Goal: Feedback & Contribution: Contribute content

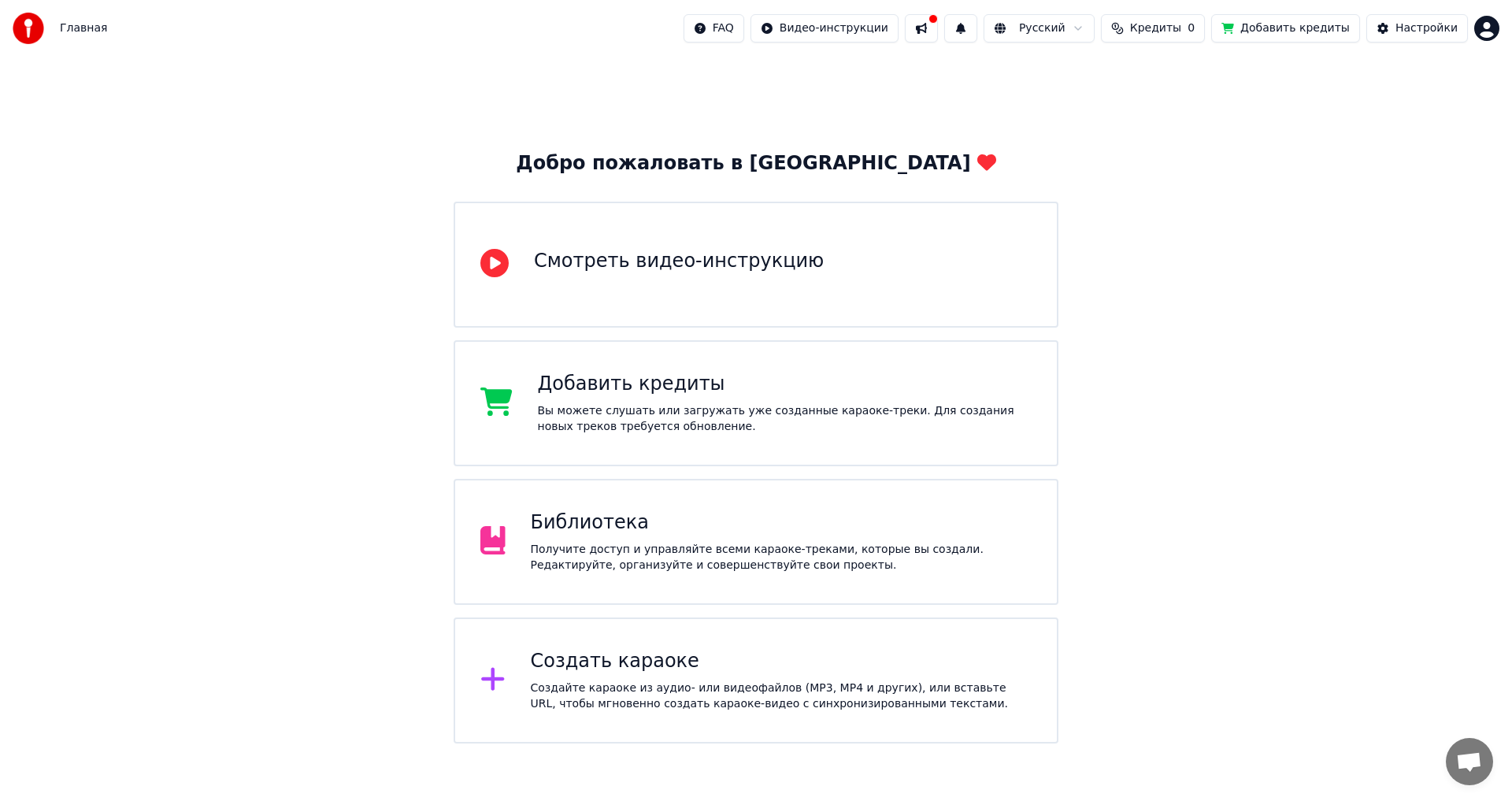
click at [719, 436] on div "Добавить кредиты Вы можете слушать или загружать уже созданные караоке-треки. Д…" at bounding box center [756, 402] width 604 height 126
click at [709, 418] on div "Вы можете слушать или загружать уже созданные караоке-треки. Для создания новых…" at bounding box center [784, 419] width 494 height 31
click at [1181, 30] on span "Кредиты" at bounding box center [1156, 28] width 51 height 16
click at [1177, 107] on button "Обновить" at bounding box center [1174, 118] width 96 height 28
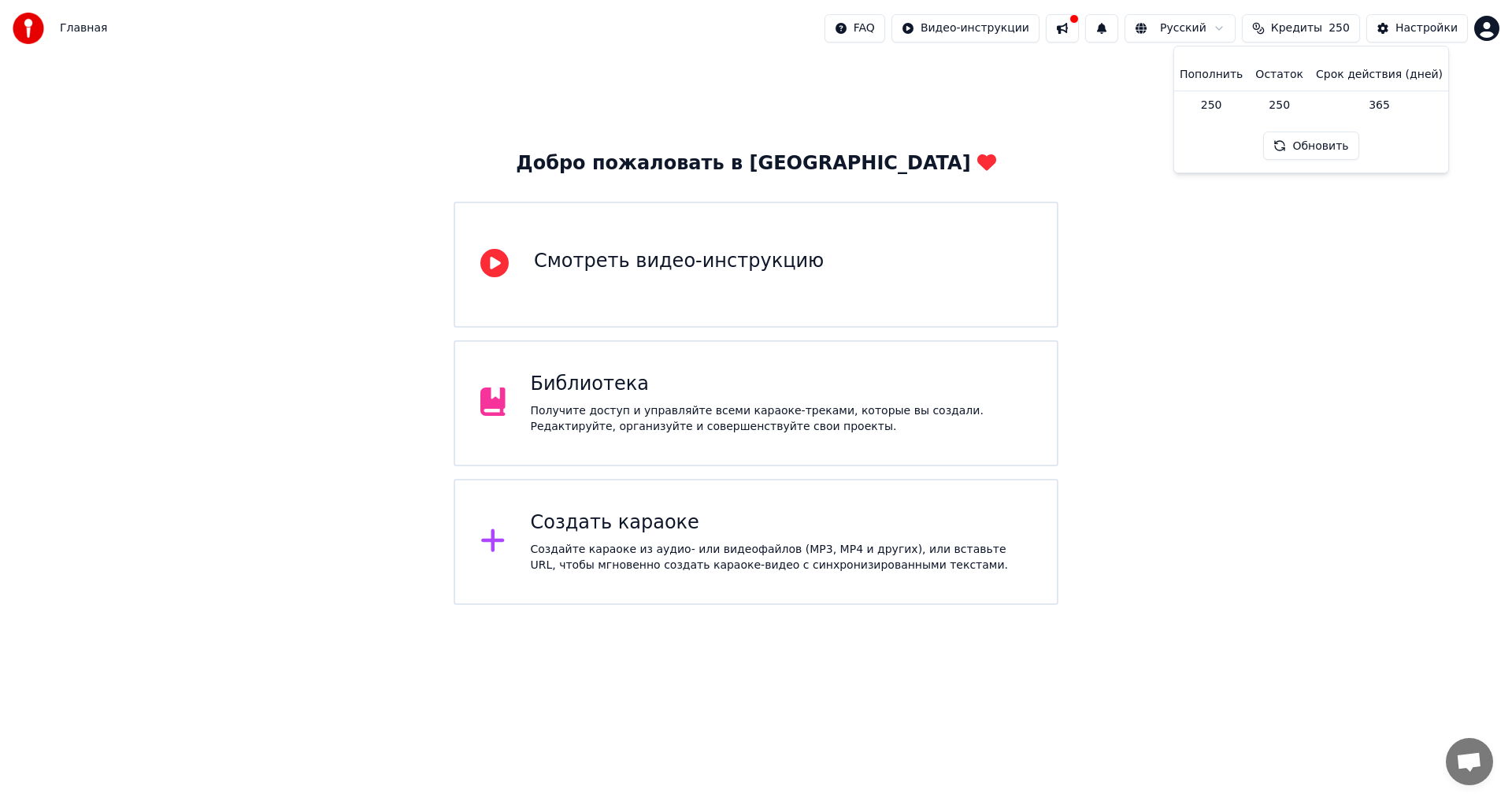
click at [1314, 267] on div "Добро пожаловать в Youka Смотреть видео-инструкцию Библиотека Получите доступ и…" at bounding box center [756, 331] width 1512 height 548
click at [855, 424] on div "Получите доступ и управляйте всеми караоке-треками, которые вы создали. Редакти…" at bounding box center [782, 419] width 502 height 31
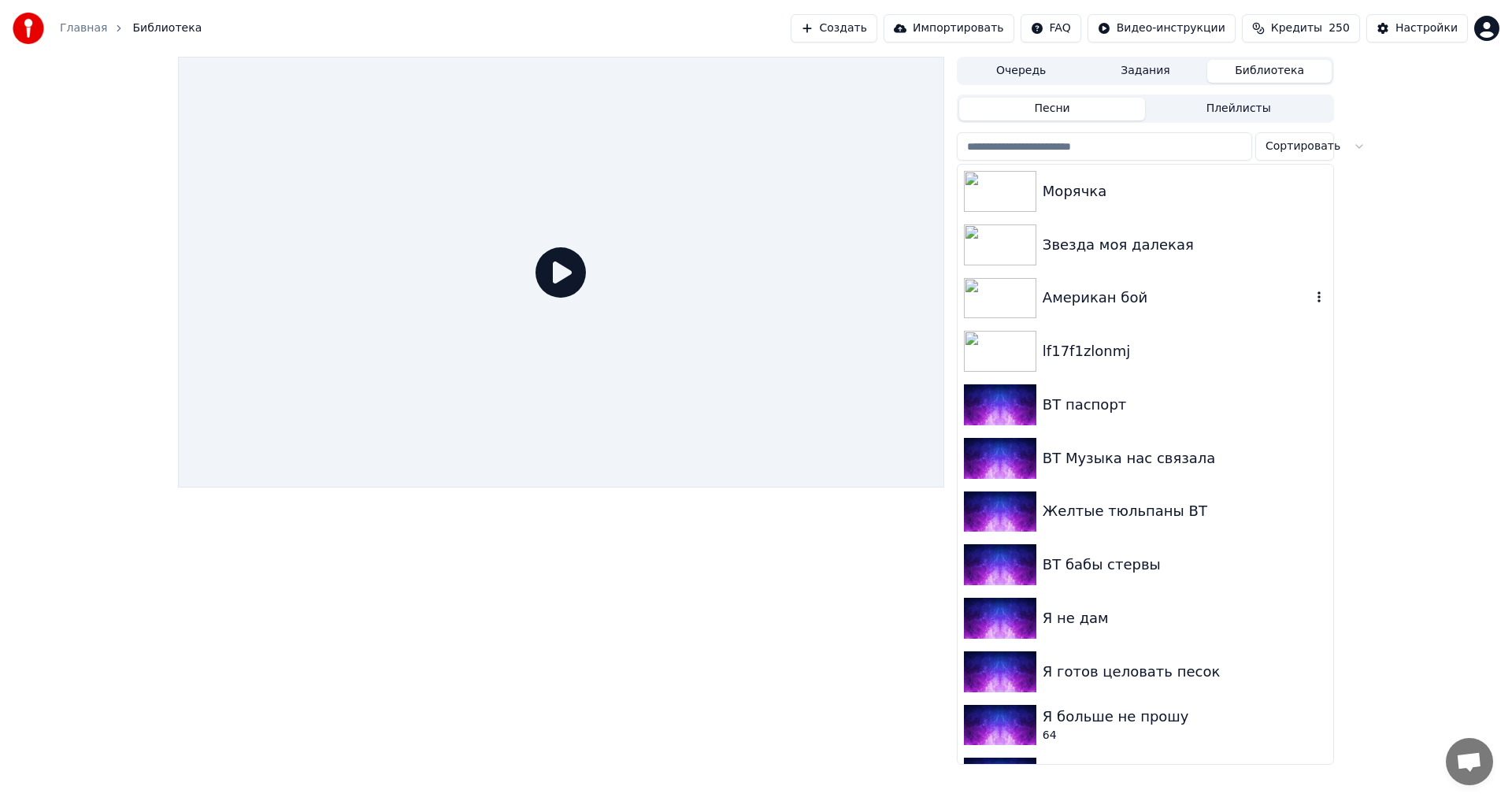
click at [1123, 319] on div "Американ бой" at bounding box center [1145, 299] width 376 height 53
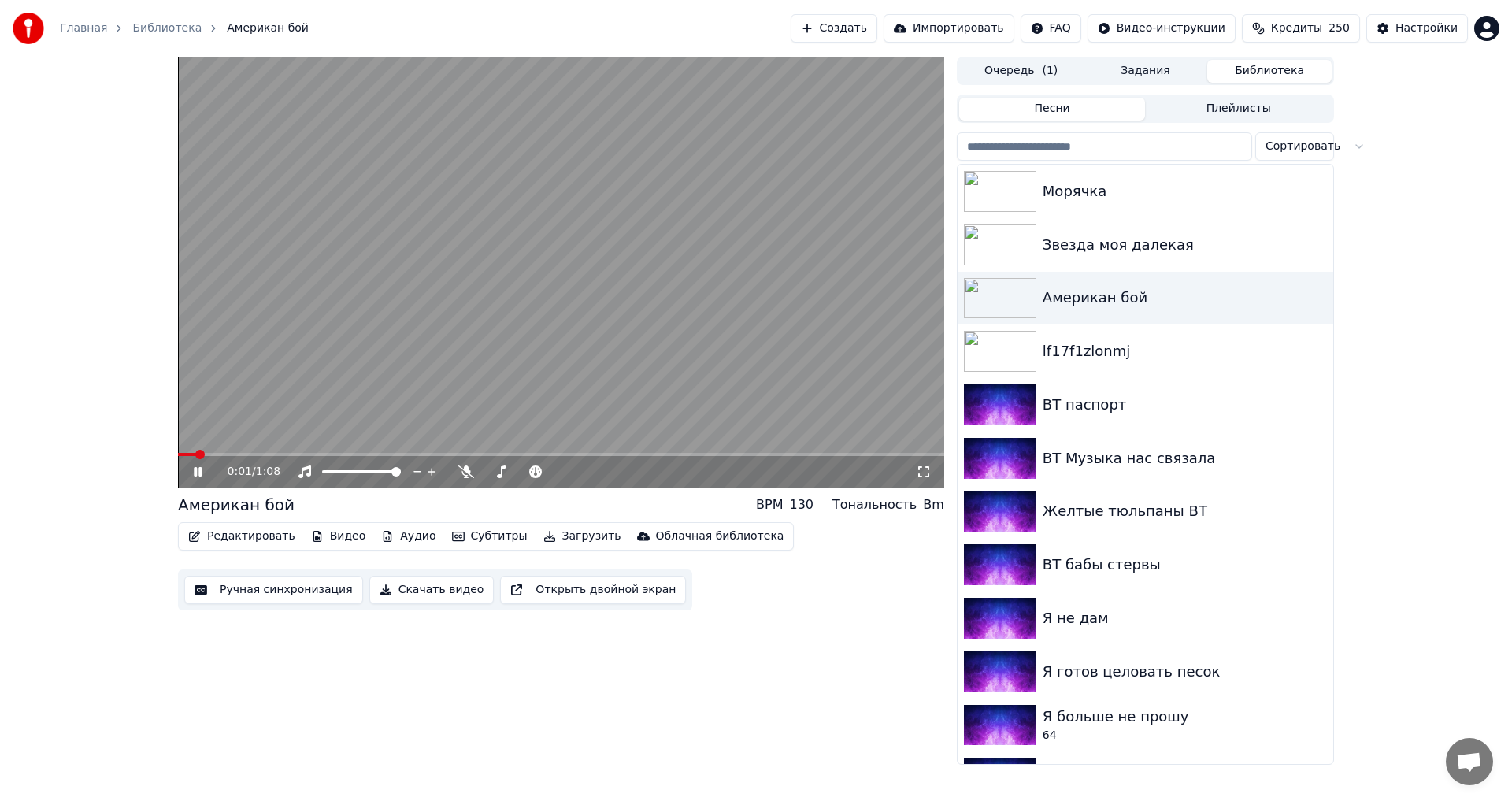
click at [473, 463] on div "0:01 / 1:08" at bounding box center [561, 471] width 766 height 31
click at [469, 471] on icon at bounding box center [466, 472] width 16 height 13
click at [198, 472] on icon at bounding box center [209, 472] width 37 height 13
click at [1337, 30] on button "Кредиты 250" at bounding box center [1301, 28] width 118 height 28
click at [1400, 28] on button "Настройки" at bounding box center [1416, 28] width 102 height 28
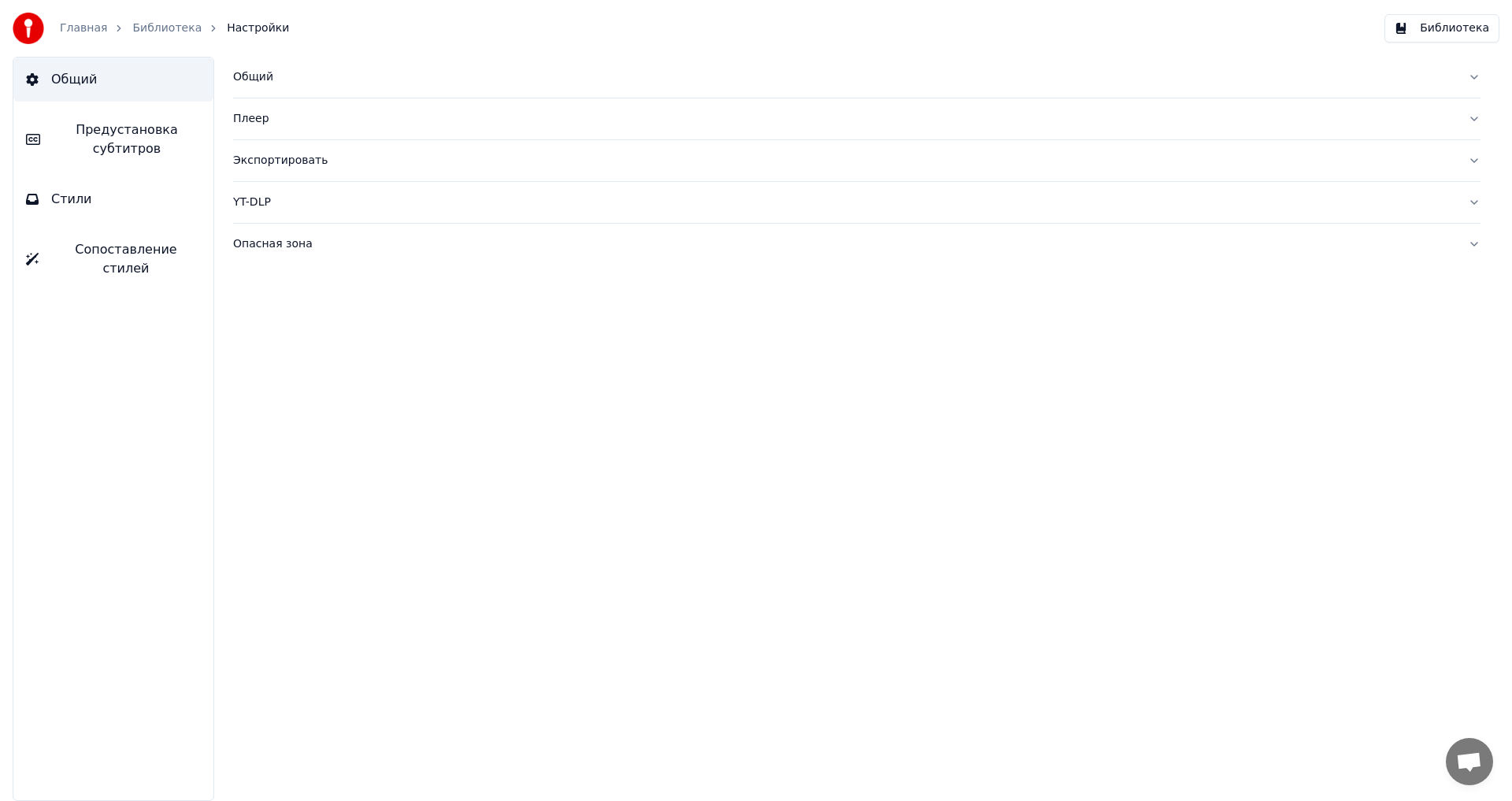
click at [110, 186] on button "Стили" at bounding box center [114, 199] width 200 height 44
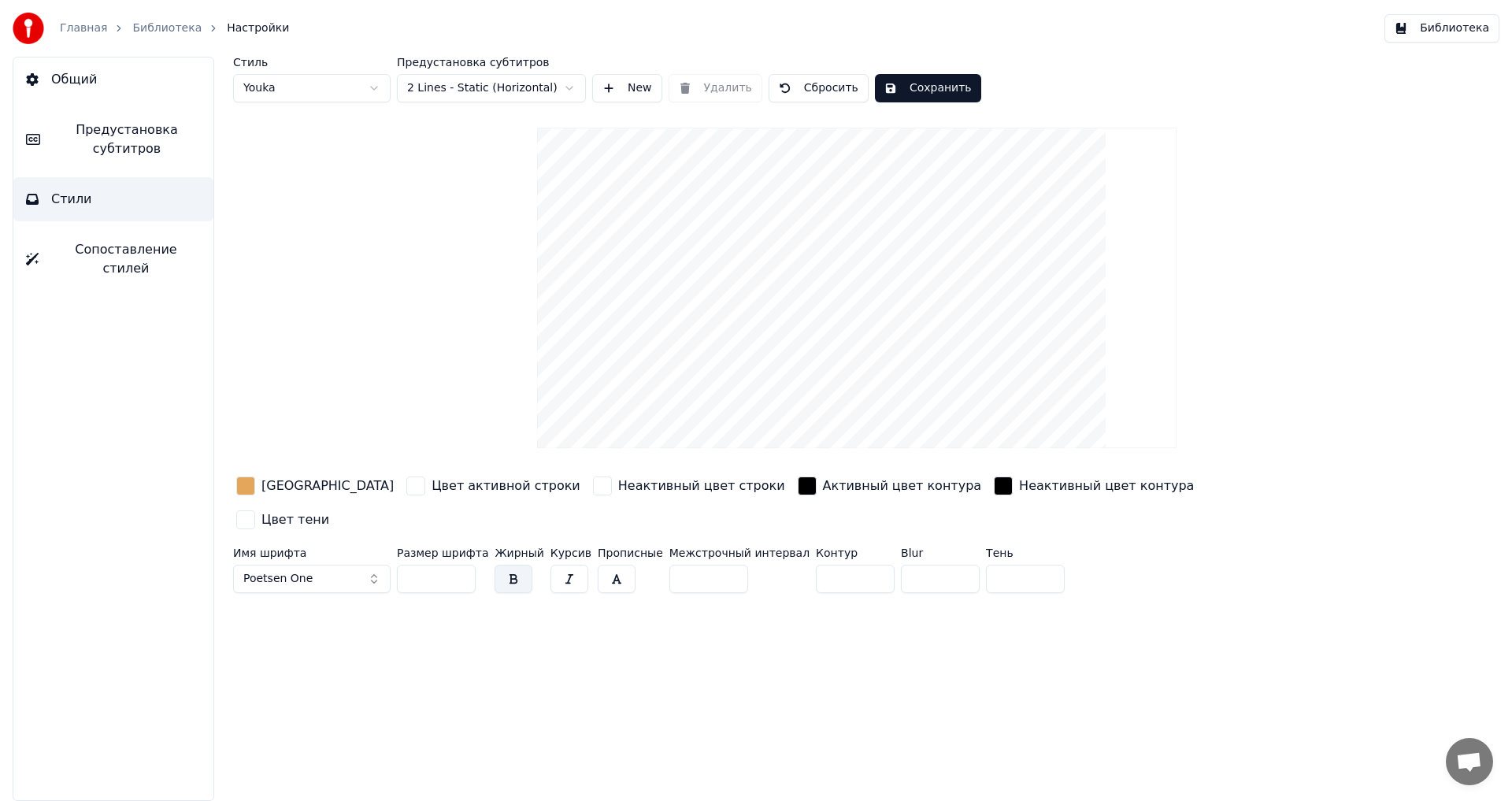
click at [353, 97] on html "Главная Библиотека Настройки Библиотека Общий Предустановка субтитров Стили Соп…" at bounding box center [756, 400] width 1512 height 801
click at [352, 93] on html "Главная Библиотека Настройки Библиотека Общий Предустановка субтитров Стили Соп…" at bounding box center [756, 400] width 1512 height 801
click at [161, 37] on div "Главная Библиотека Настройки" at bounding box center [151, 28] width 276 height 31
click at [162, 28] on link "Библиотека" at bounding box center [166, 28] width 69 height 16
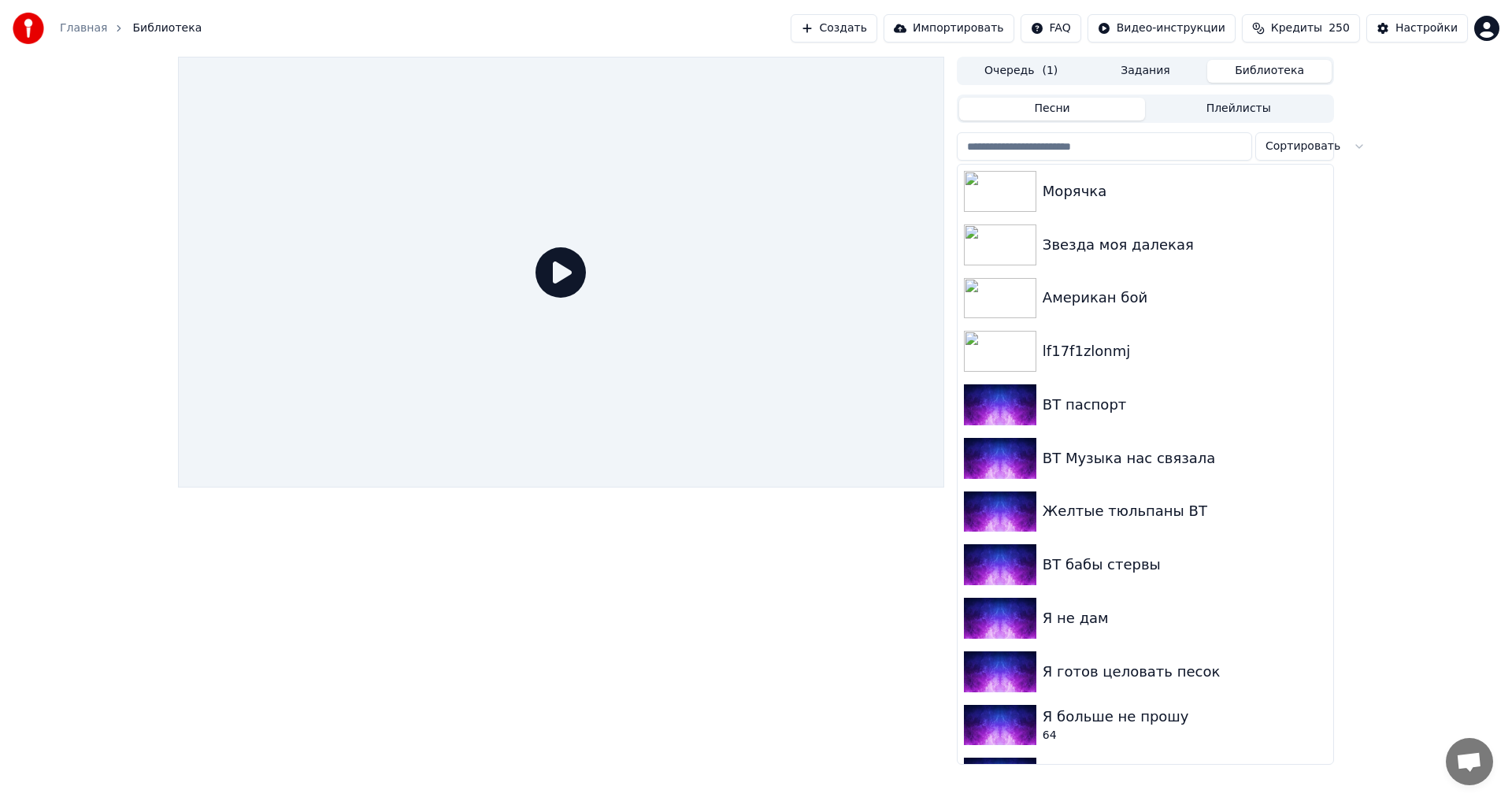
click at [1338, 19] on button "Кредиты 250" at bounding box center [1301, 28] width 118 height 28
drag, startPoint x: 1386, startPoint y: 110, endPoint x: 1368, endPoint y: 110, distance: 18.0
click at [1368, 110] on td "365" at bounding box center [1379, 105] width 140 height 28
click at [1403, 152] on div "Пополнить Остаток Срок действия (дней) 250 250 365 Обновить" at bounding box center [1311, 109] width 249 height 101
click at [877, 37] on button "Создать" at bounding box center [834, 28] width 86 height 28
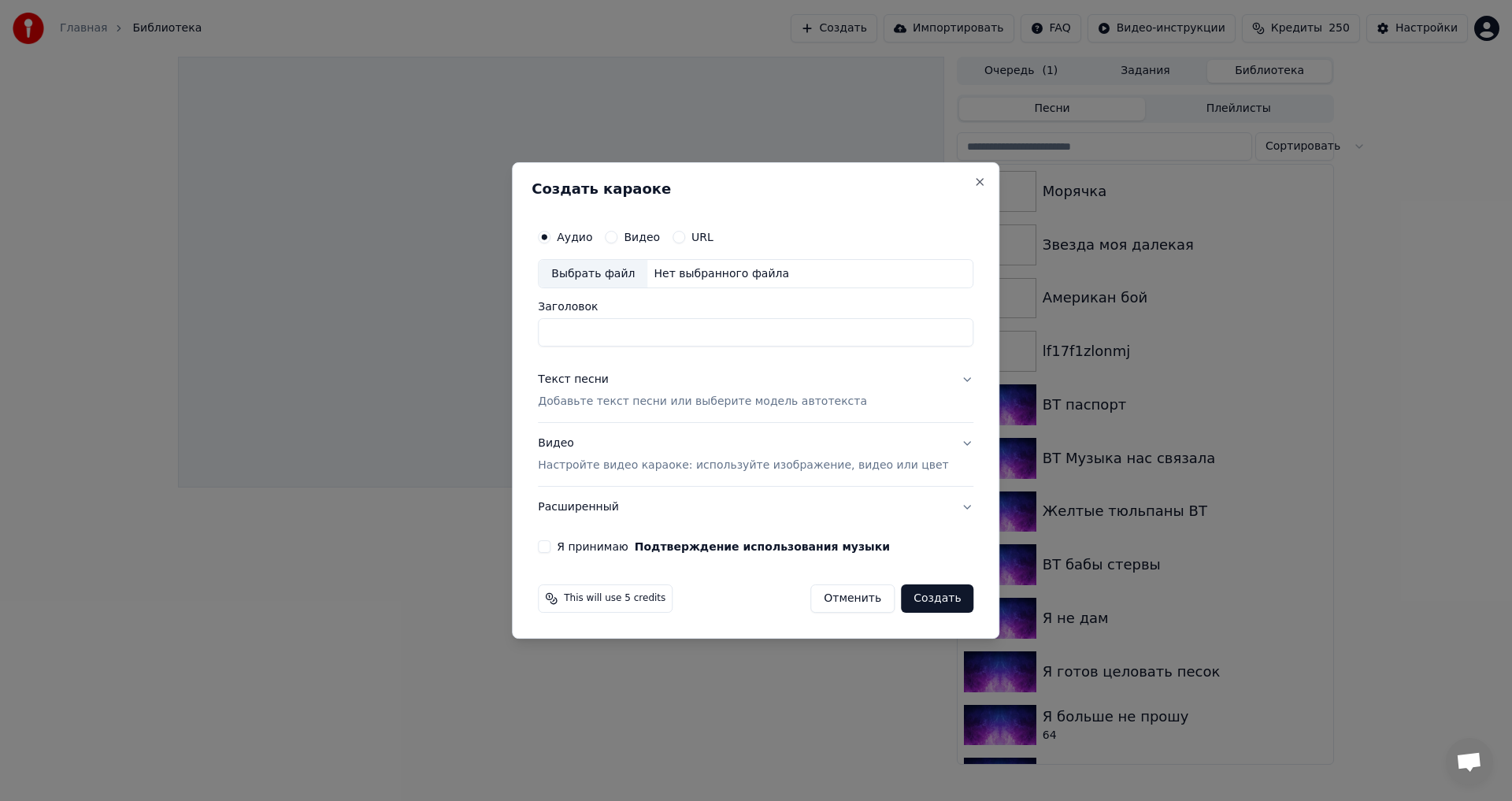
click at [948, 185] on h2 "Создать караоке" at bounding box center [756, 188] width 448 height 14
click at [974, 185] on button "Close" at bounding box center [980, 182] width 13 height 13
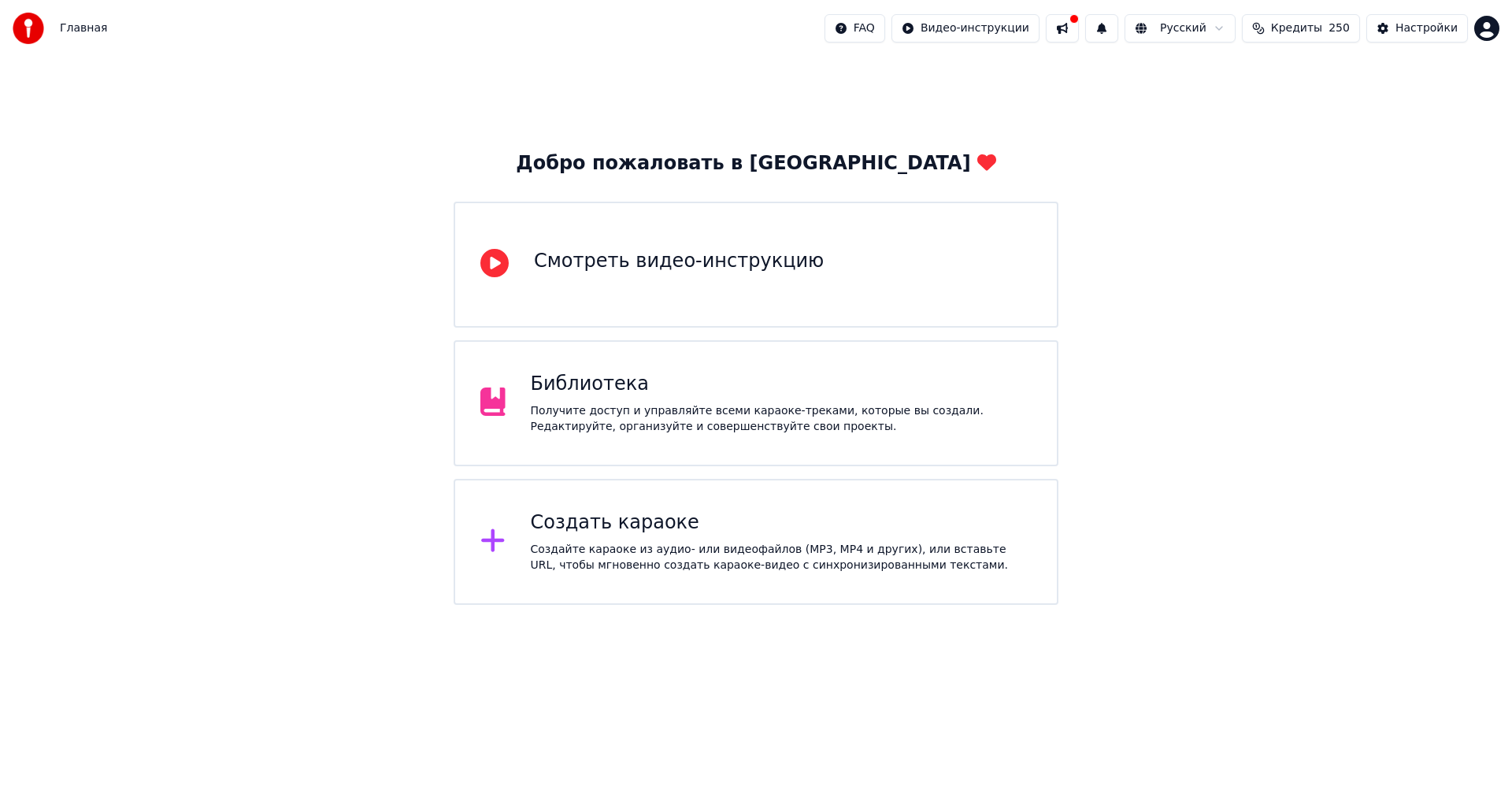
click at [686, 400] on div "Библиотека Получите доступ и управляйте всеми караоке-треками, которые вы созда…" at bounding box center [782, 403] width 502 height 63
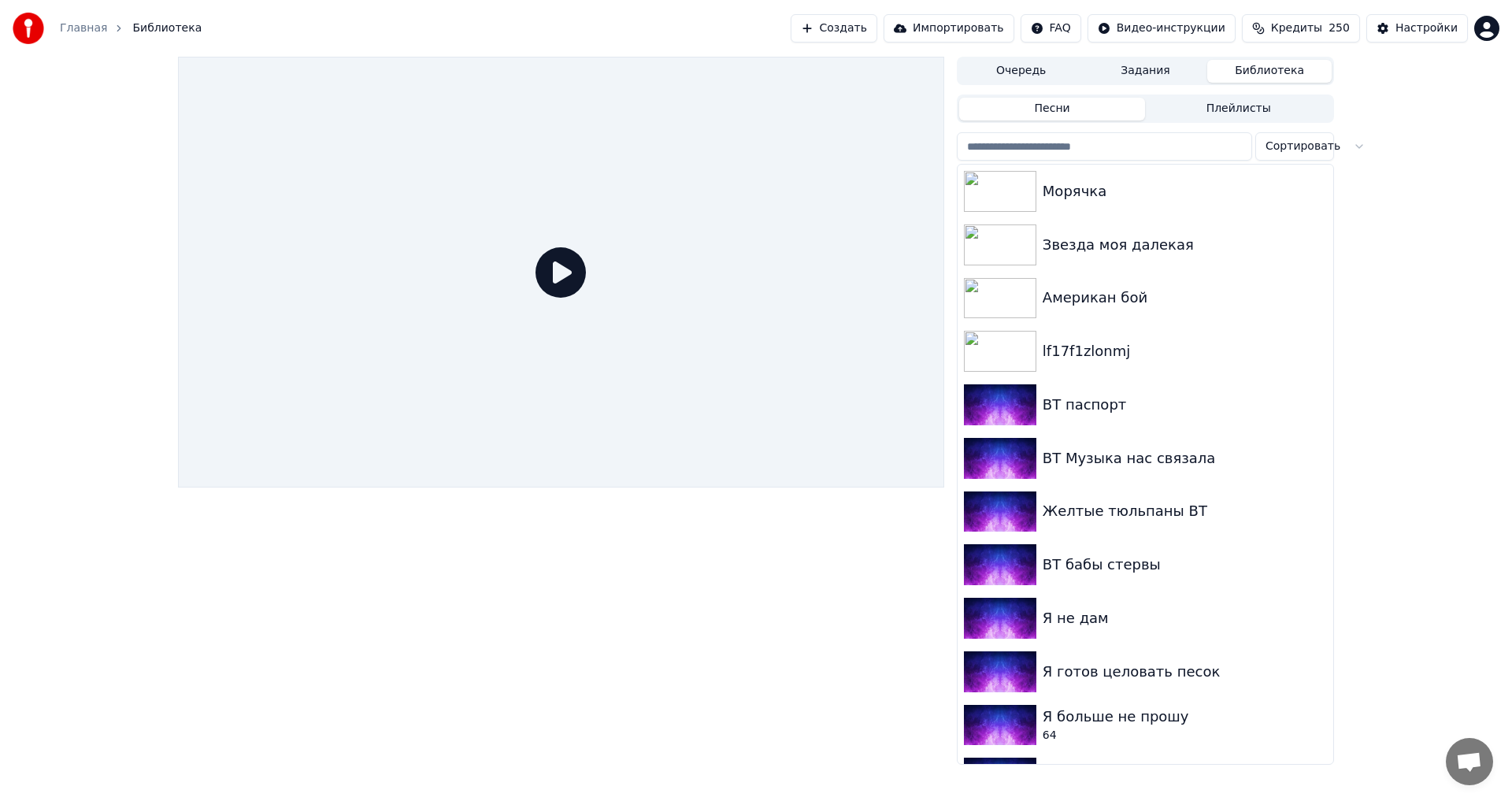
click at [877, 41] on button "Создать" at bounding box center [834, 28] width 86 height 28
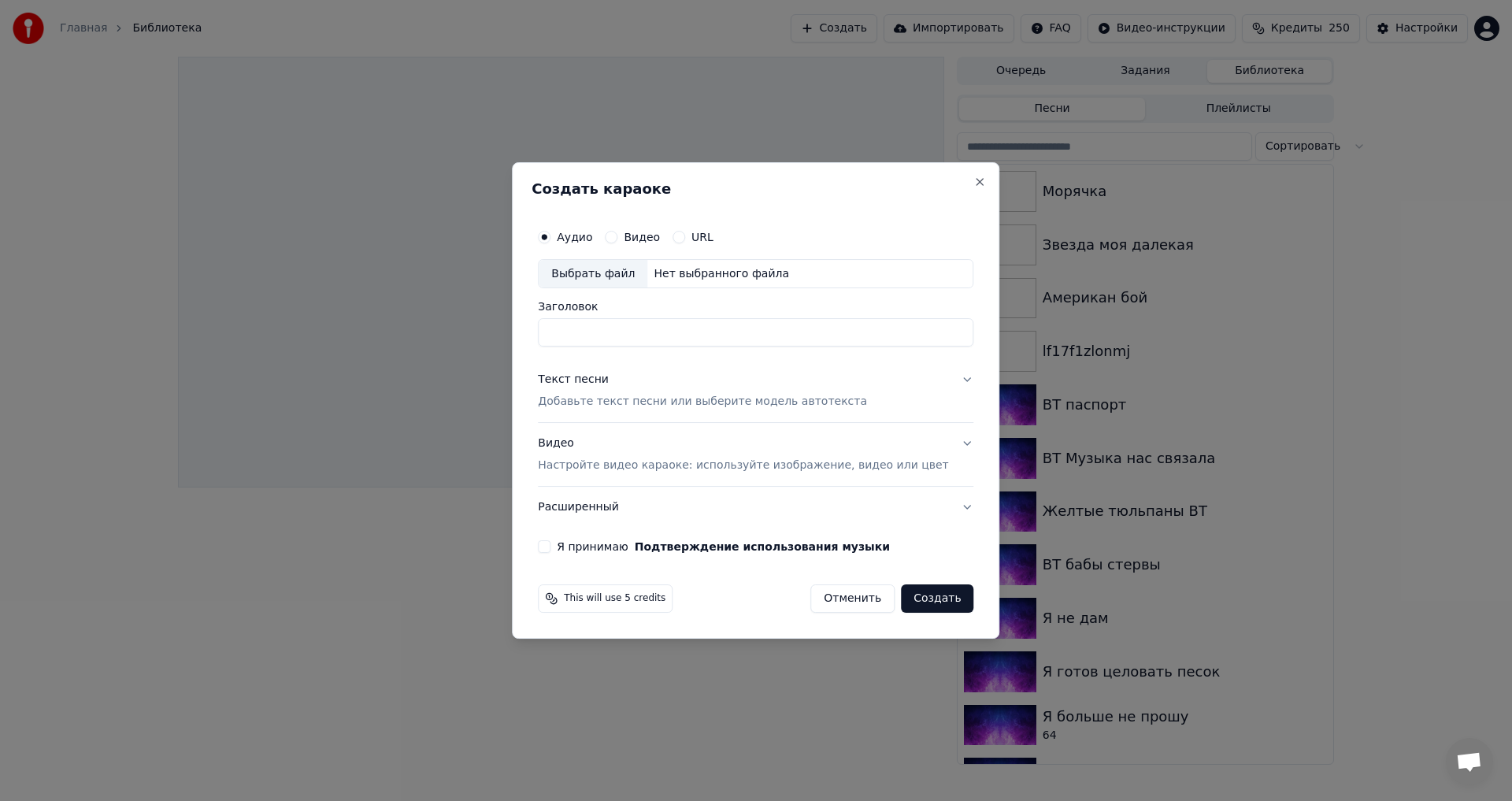
click at [615, 282] on div "Выбрать файл" at bounding box center [592, 274] width 108 height 28
drag, startPoint x: 834, startPoint y: 341, endPoint x: 524, endPoint y: 330, distance: 310.2
click at [524, 330] on body "**********" at bounding box center [756, 400] width 1512 height 801
type input "**********"
click at [550, 548] on button "Я принимаю Подтверждение использования музыки" at bounding box center [544, 547] width 13 height 13
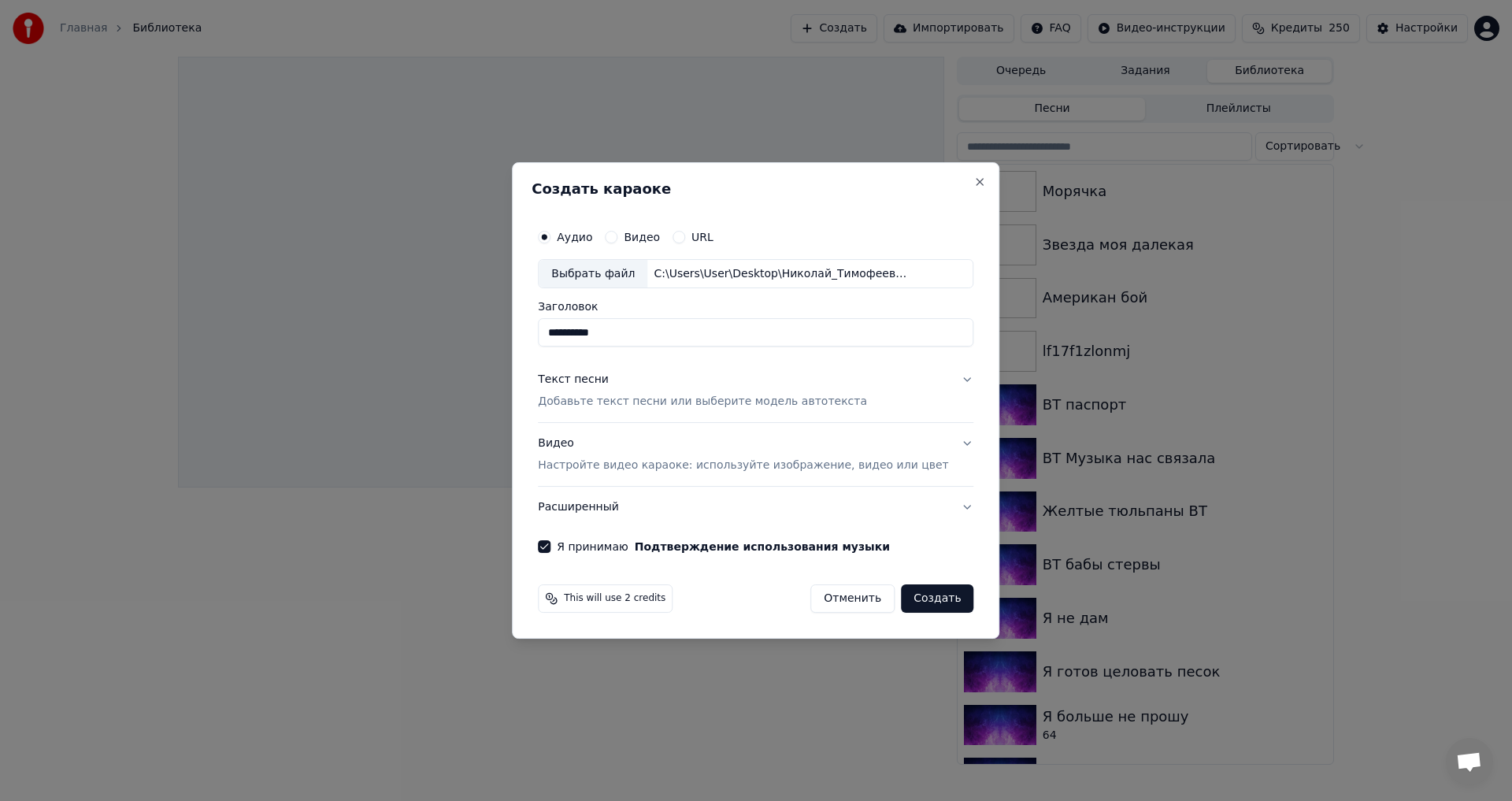
click at [651, 399] on p "Добавьте текст песни или выберите модель автотекста" at bounding box center [702, 401] width 329 height 16
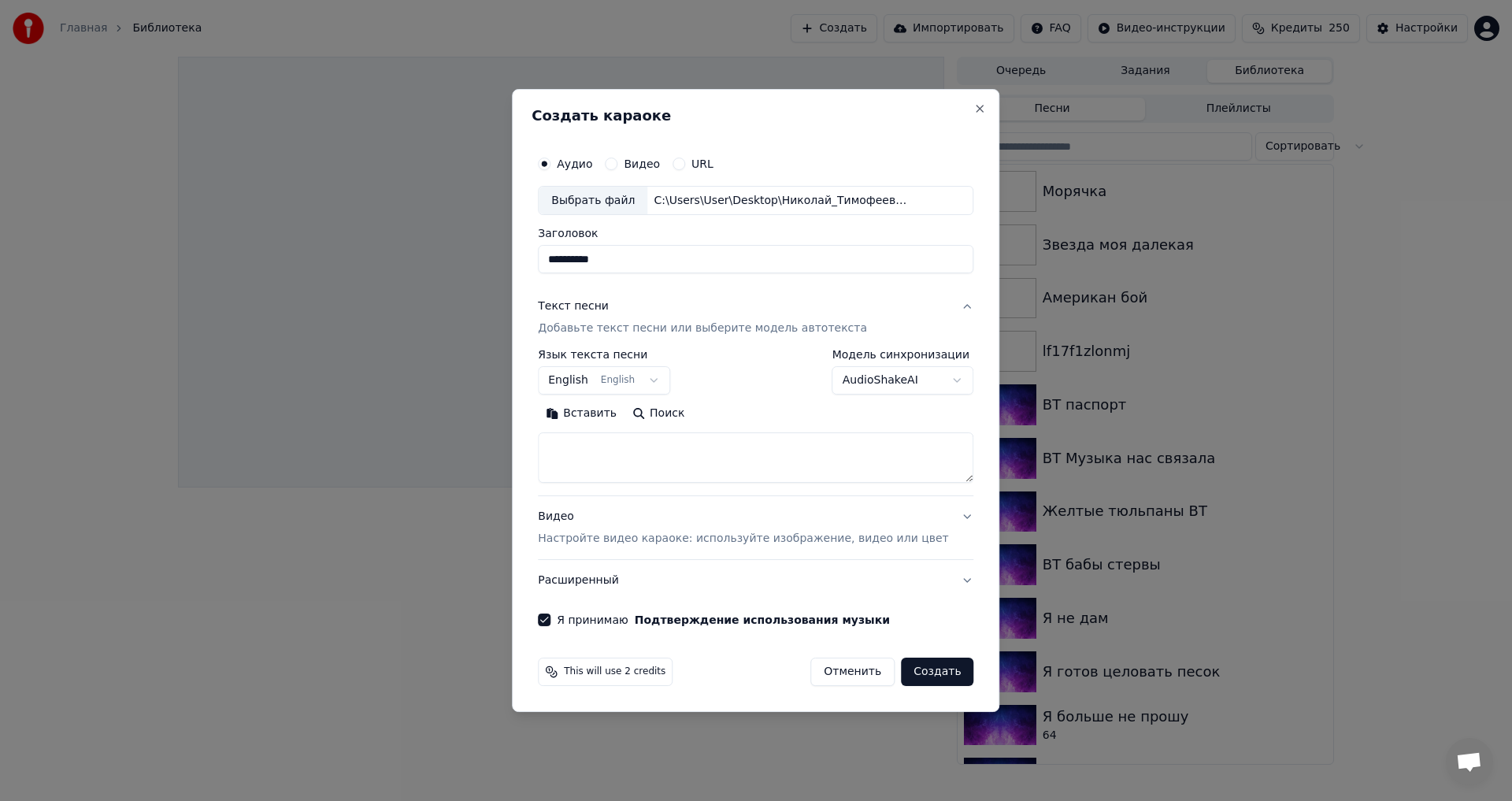
click at [652, 477] on textarea at bounding box center [755, 457] width 435 height 51
paste textarea "**********"
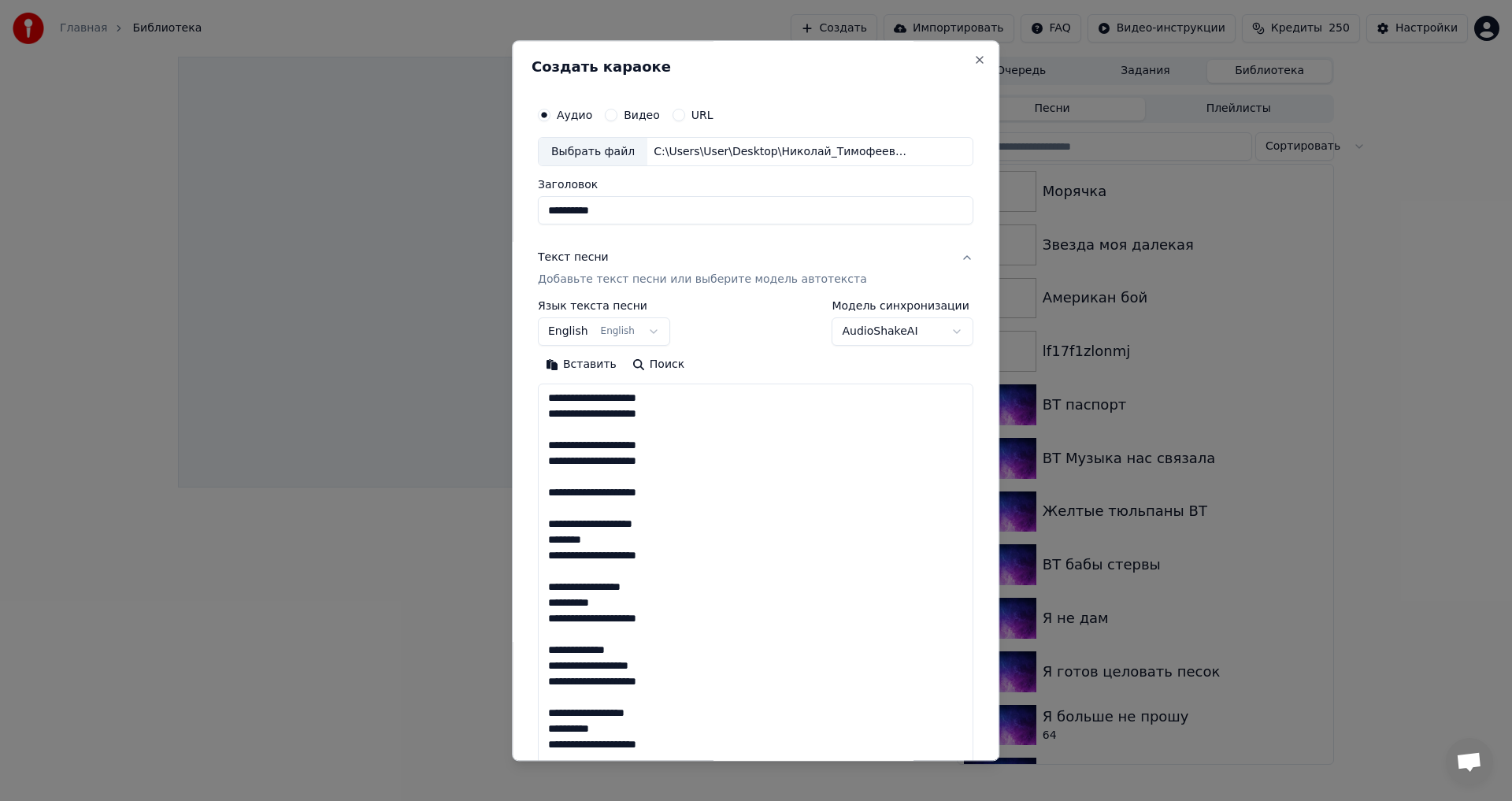
scroll to position [461, 0]
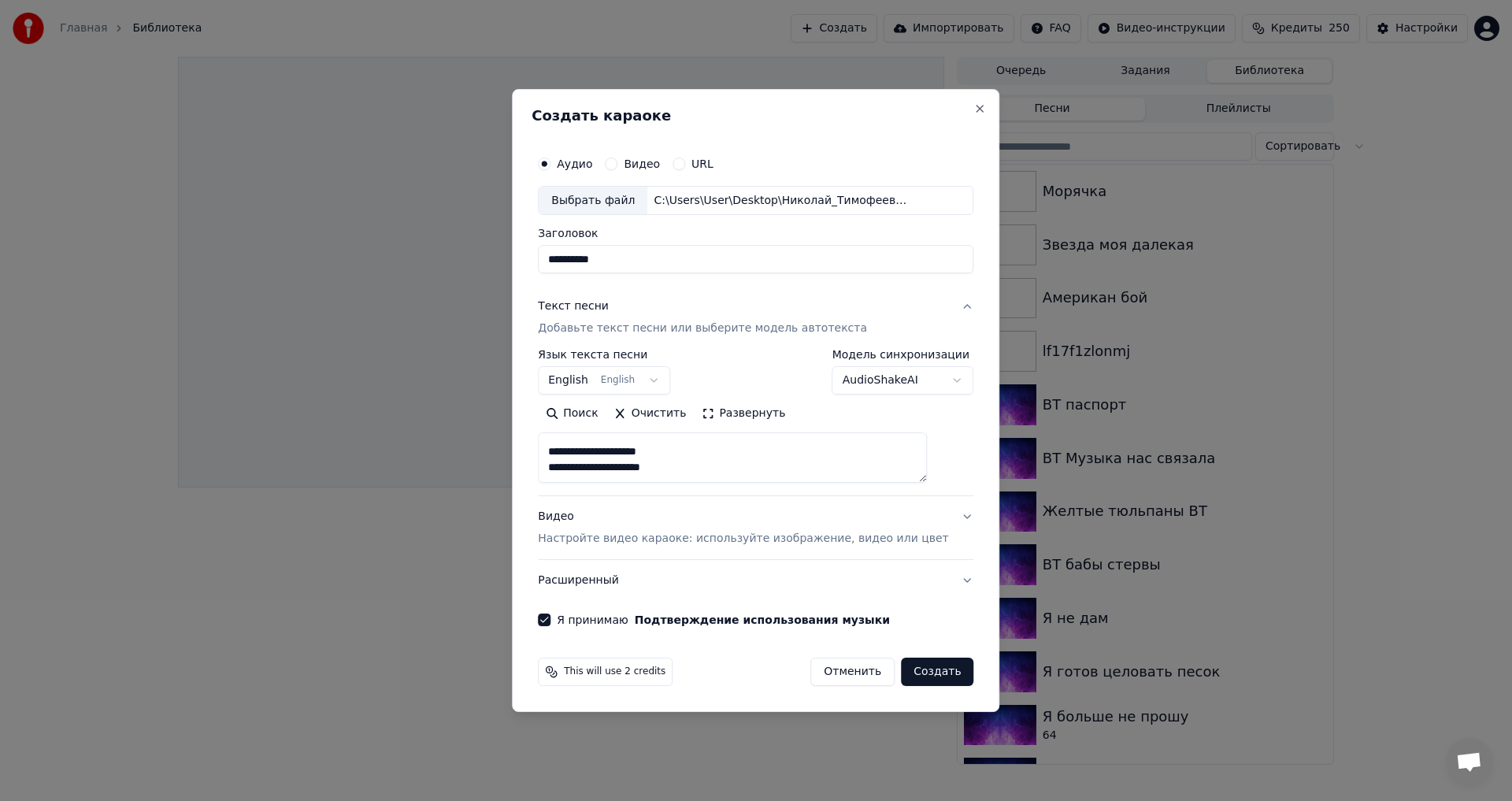
type textarea "**********"
click at [659, 389] on button "English English" at bounding box center [604, 380] width 132 height 28
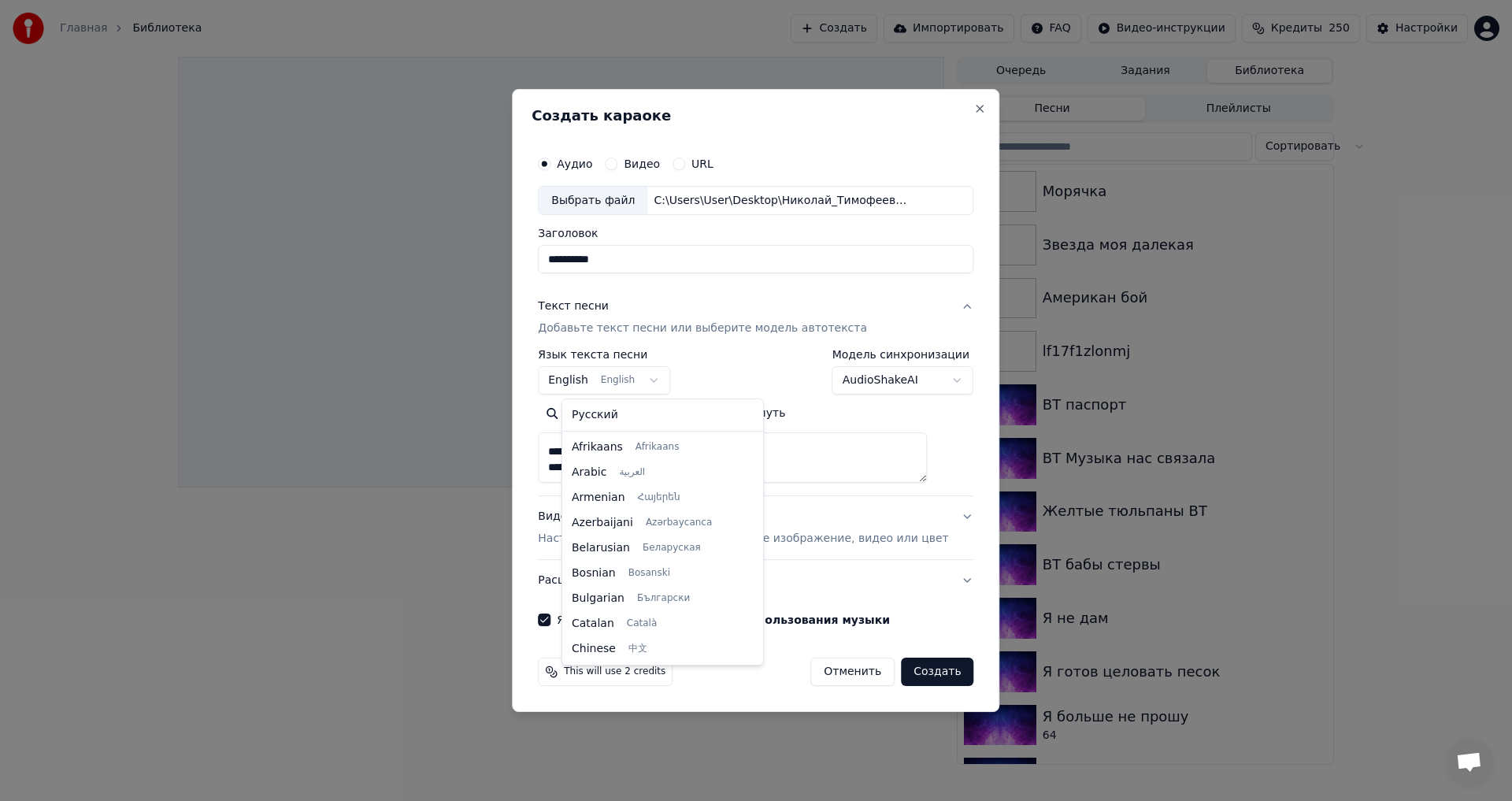
scroll to position [126, 0]
select select "**"
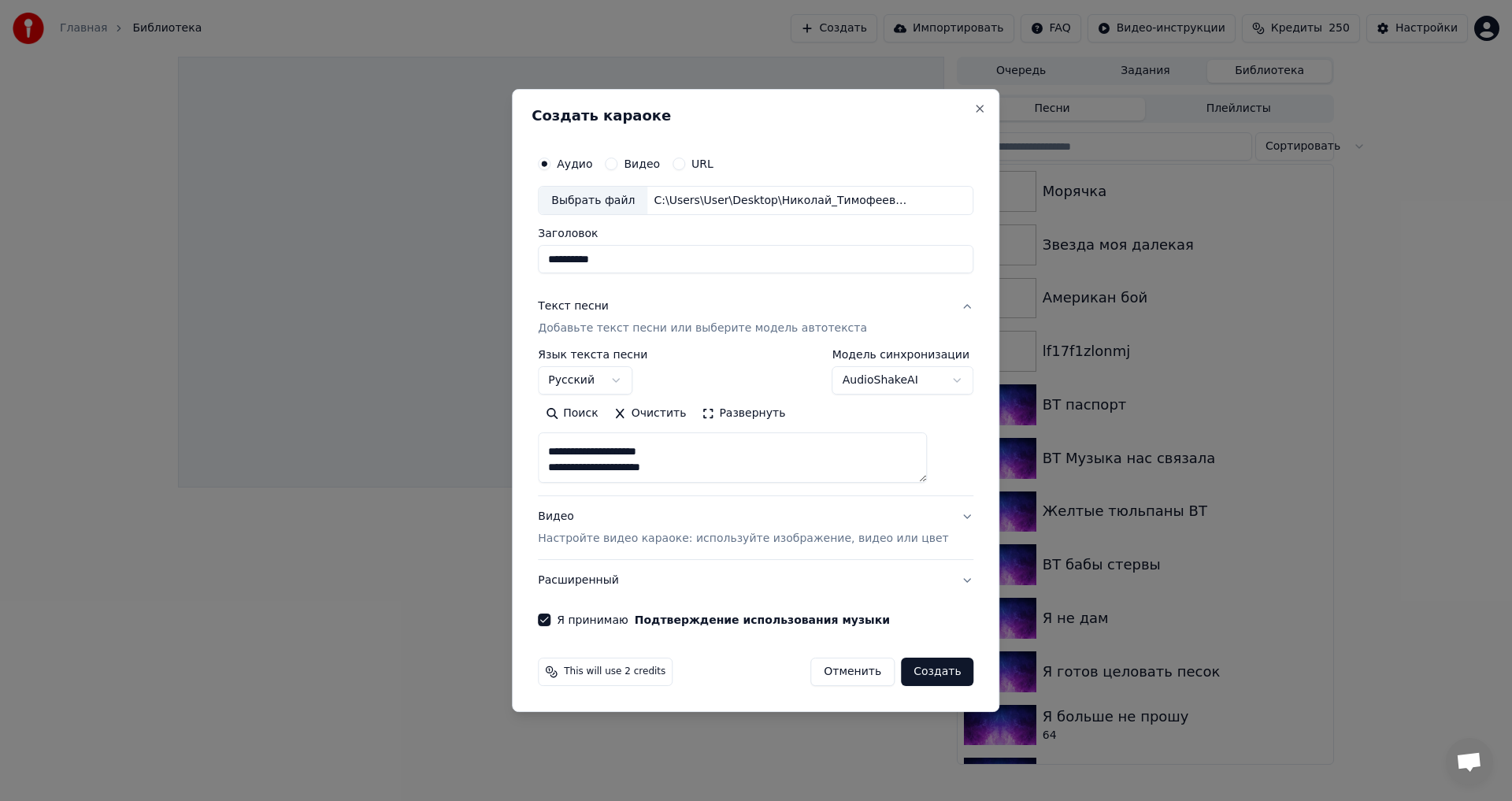
click at [694, 537] on p "Настройте видео караоке: используйте изображение, видео или цвет" at bounding box center [742, 538] width 411 height 16
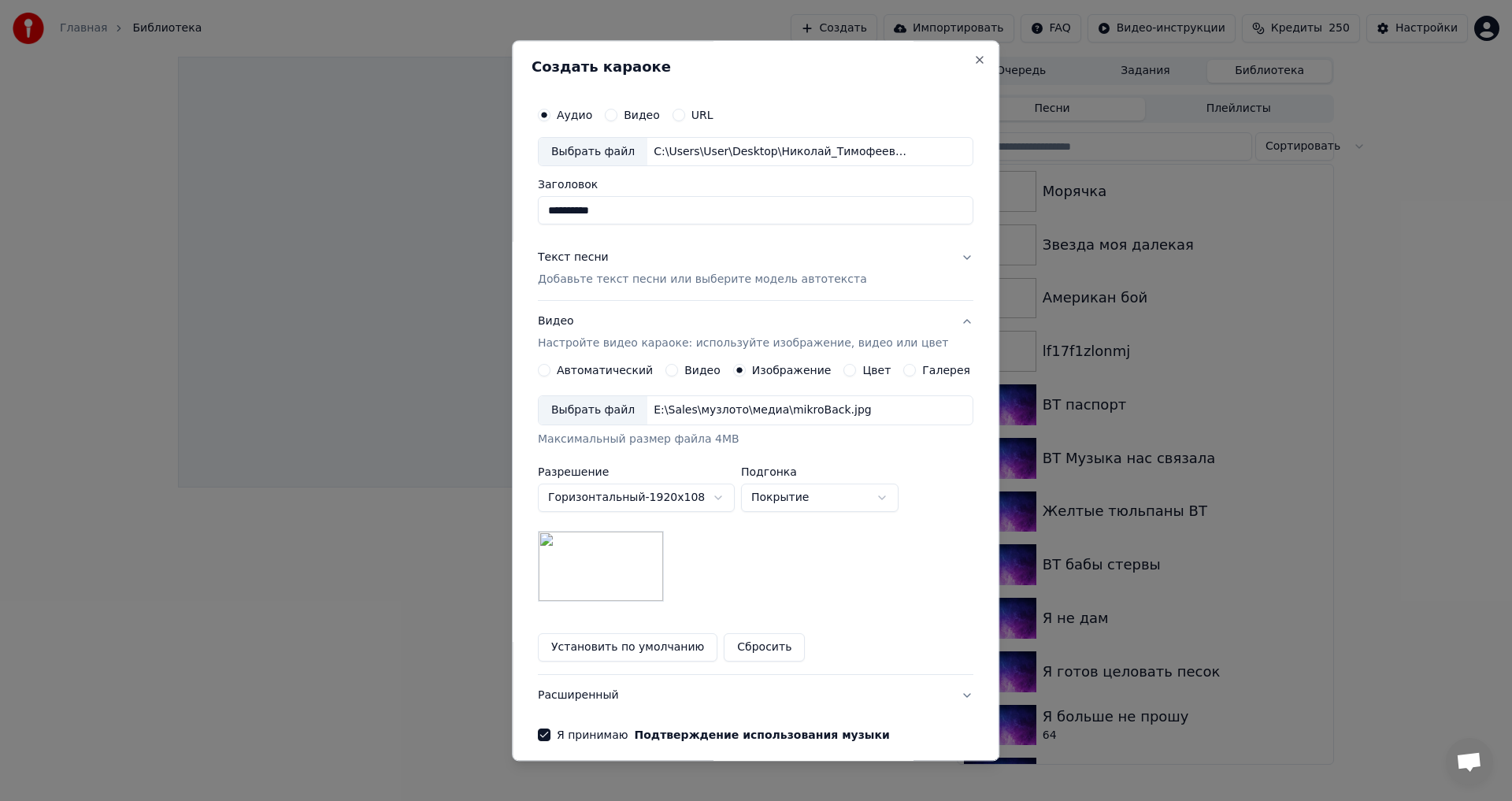
click at [609, 407] on div "Выбрать файл" at bounding box center [592, 411] width 108 height 28
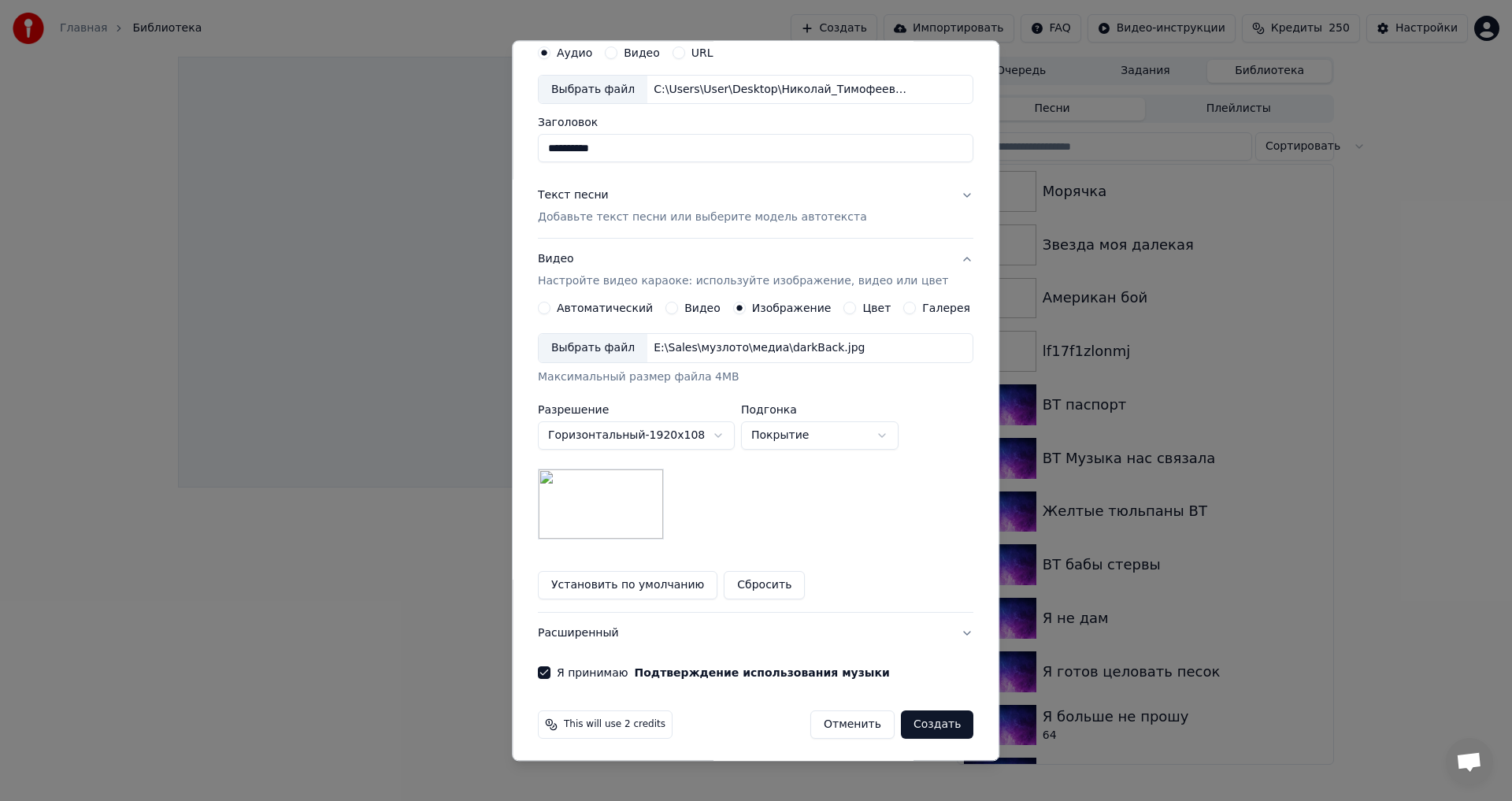
scroll to position [66, 0]
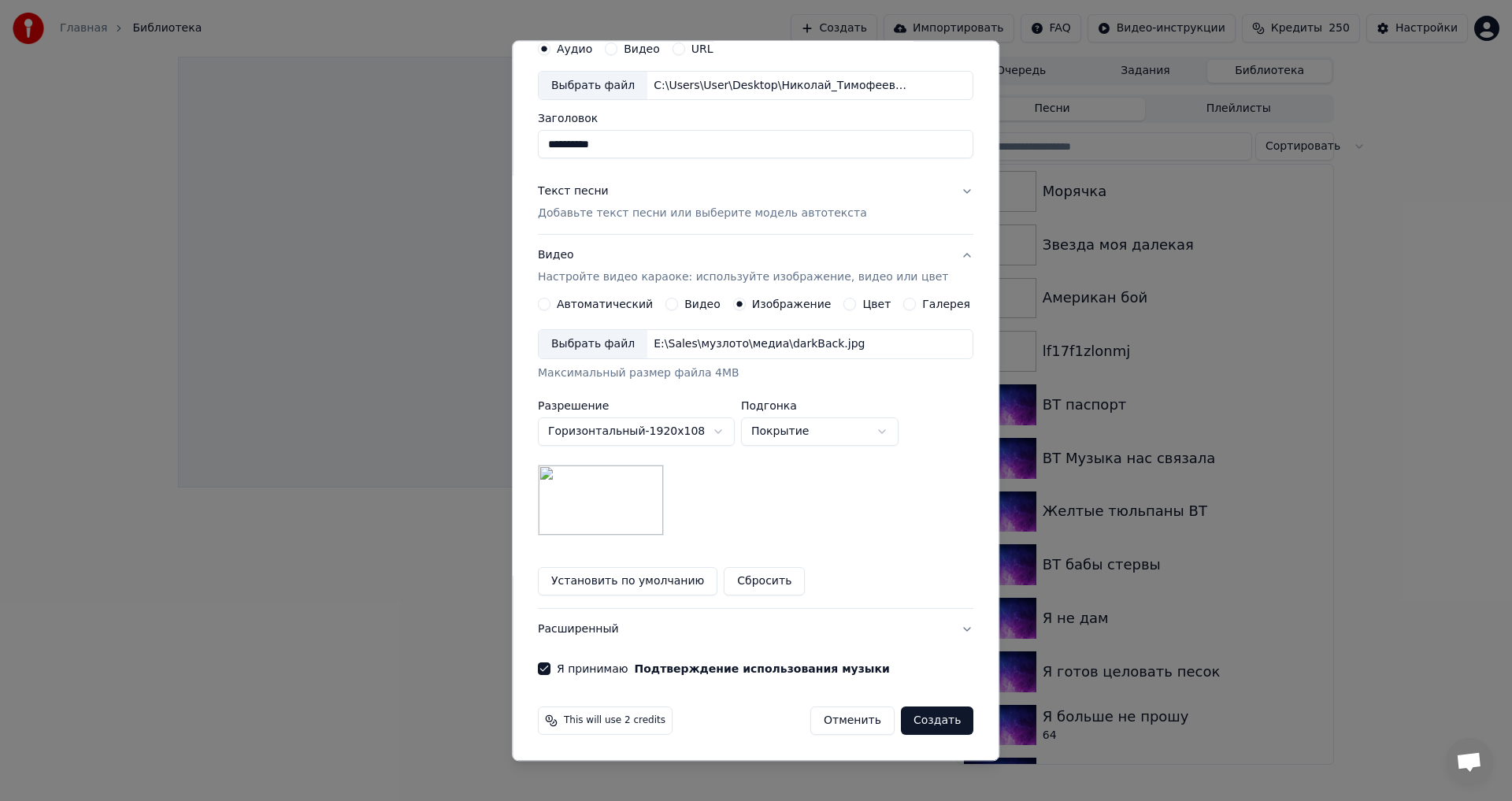
click at [648, 576] on button "Установить по умолчанию" at bounding box center [626, 581] width 179 height 28
click at [848, 719] on button "Отменить" at bounding box center [852, 721] width 85 height 28
